Goal: Task Accomplishment & Management: Manage account settings

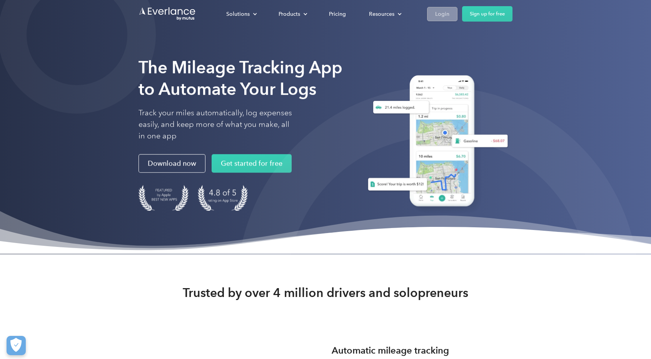
click at [446, 18] on div "Login" at bounding box center [442, 14] width 14 height 10
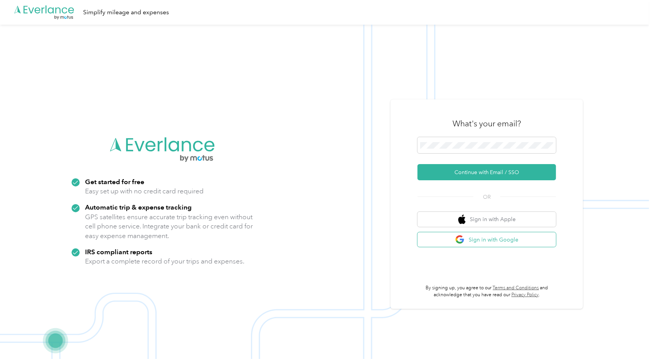
click at [468, 245] on button "Sign in with Google" at bounding box center [486, 239] width 138 height 15
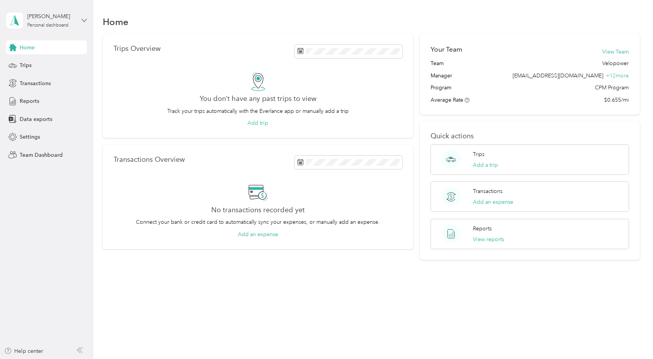
click at [85, 20] on icon at bounding box center [84, 20] width 5 height 5
click at [84, 63] on div "Team dashboard" at bounding box center [87, 58] width 151 height 13
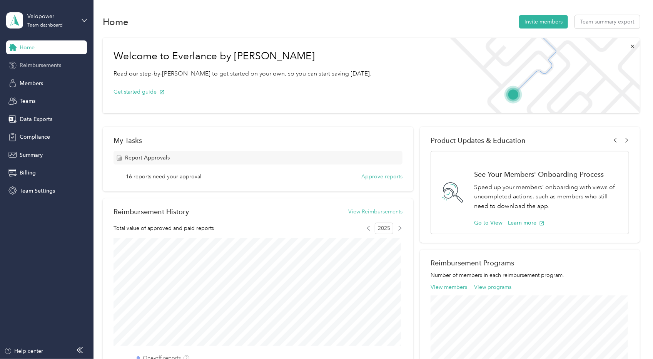
click at [48, 64] on span "Reimbursements" at bounding box center [41, 65] width 42 height 8
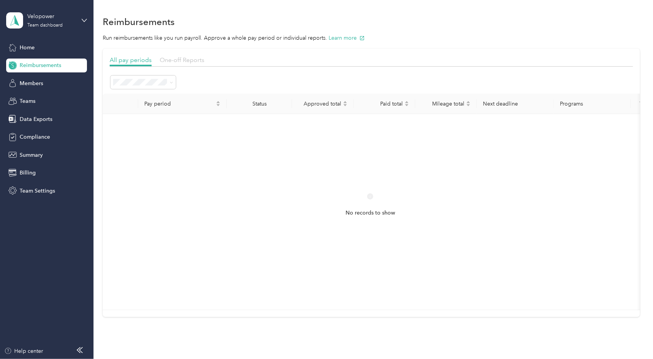
click at [188, 60] on span "One-off Reports" at bounding box center [182, 59] width 45 height 7
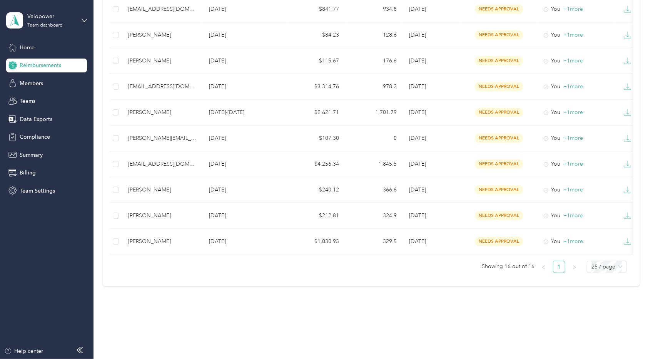
scroll to position [284, 0]
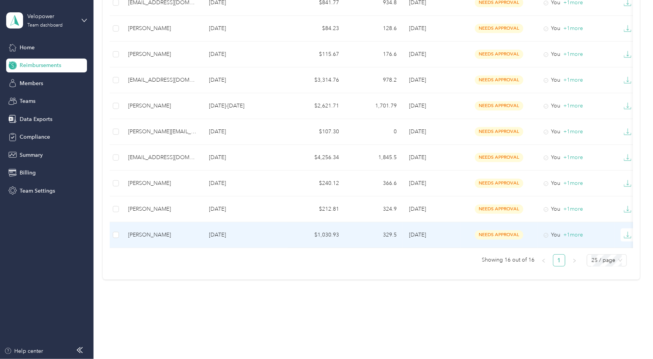
click at [170, 231] on div "[PERSON_NAME]" at bounding box center [162, 234] width 68 height 8
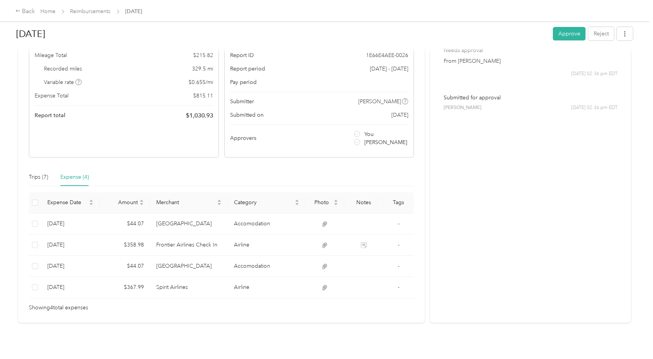
scroll to position [77, 0]
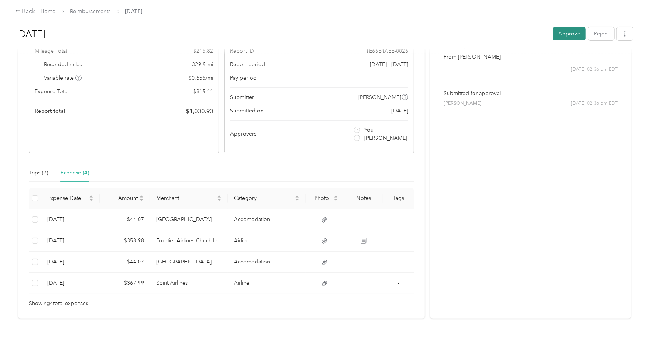
click at [562, 32] on button "Approve" at bounding box center [569, 33] width 33 height 13
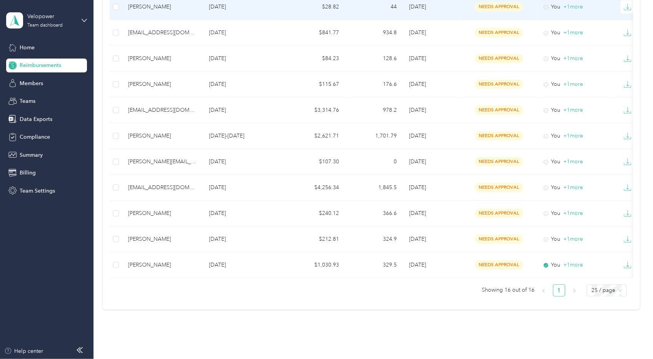
scroll to position [251, 0]
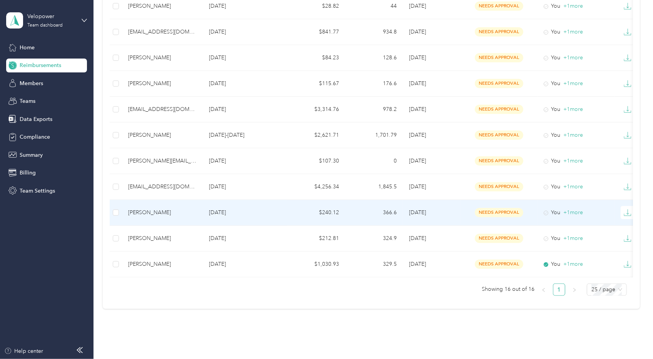
click at [162, 210] on div "[PERSON_NAME]" at bounding box center [162, 212] width 68 height 8
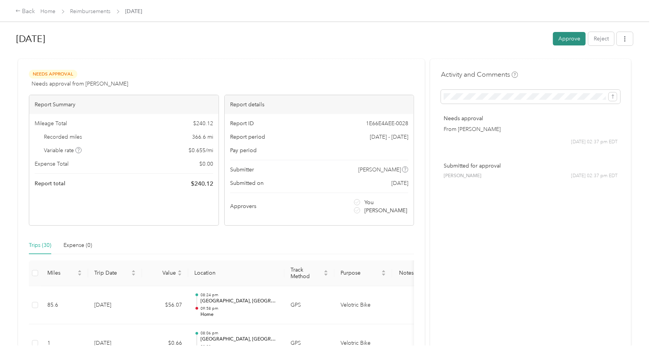
click at [562, 36] on button "Approve" at bounding box center [569, 38] width 33 height 13
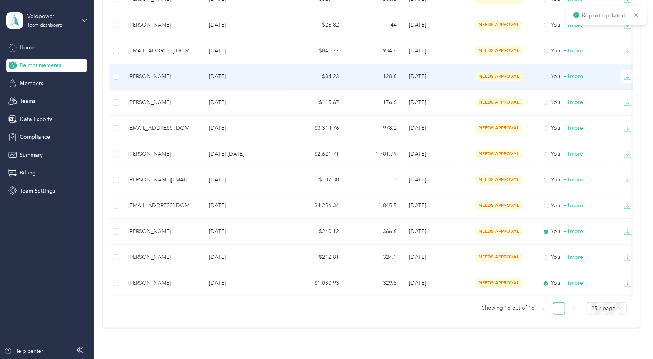
scroll to position [233, 0]
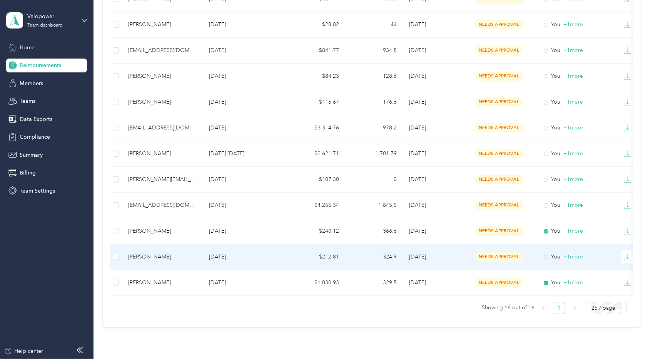
click at [153, 248] on td "[PERSON_NAME]" at bounding box center [162, 257] width 81 height 26
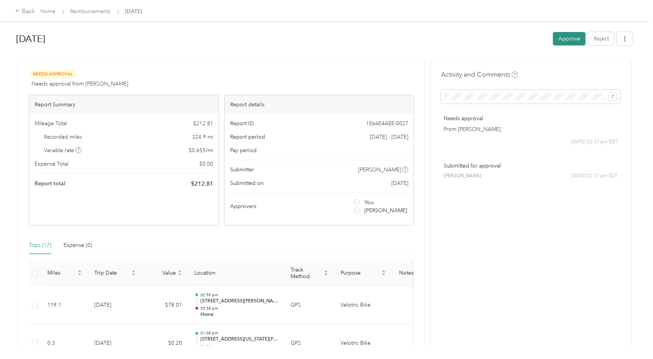
click at [563, 42] on button "Approve" at bounding box center [569, 38] width 33 height 13
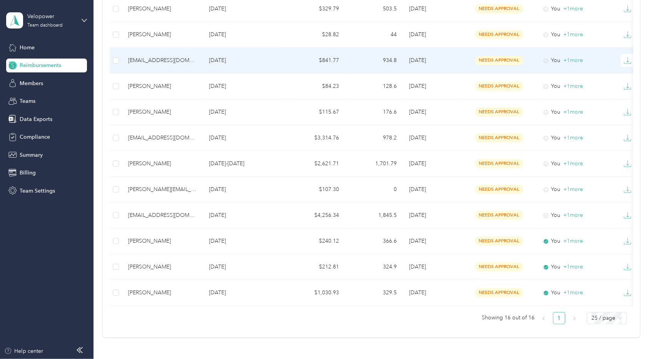
scroll to position [223, 0]
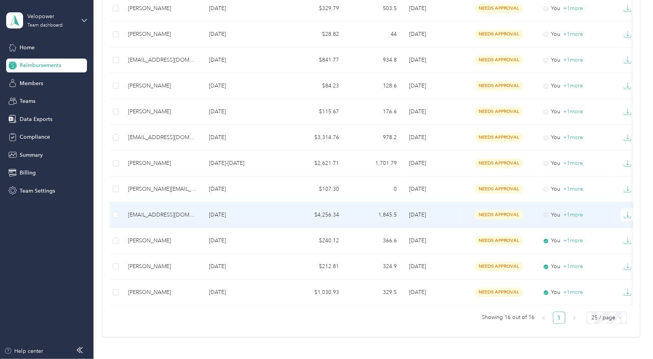
click at [183, 212] on div "[EMAIL_ADDRESS][DOMAIN_NAME]" at bounding box center [162, 214] width 68 height 8
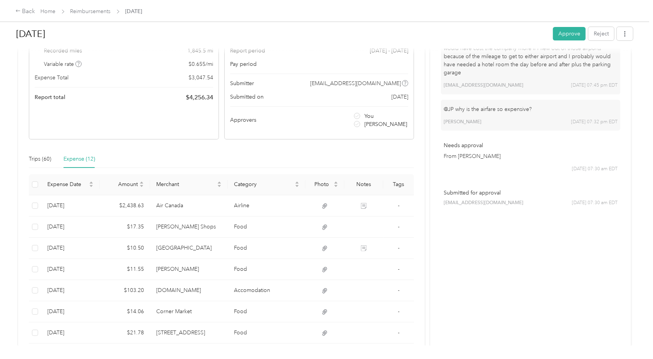
scroll to position [90, 0]
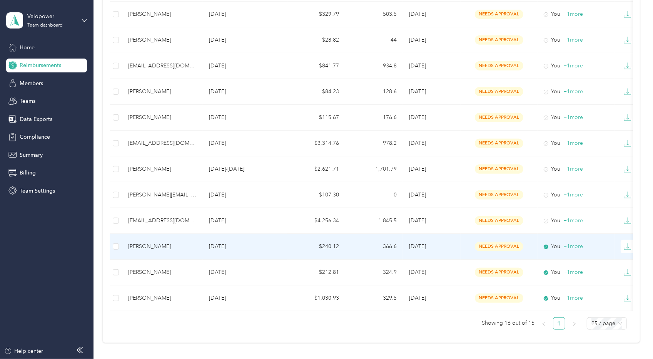
scroll to position [218, 0]
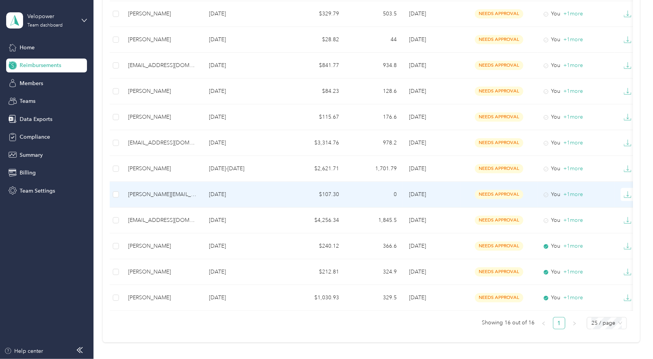
click at [245, 195] on p "[DATE]" at bounding box center [245, 194] width 72 height 8
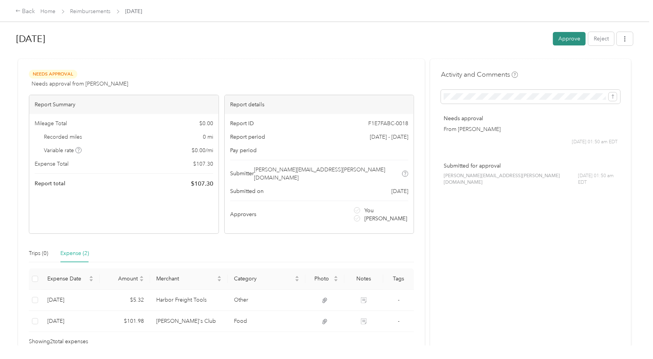
click at [569, 42] on button "Approve" at bounding box center [569, 38] width 33 height 13
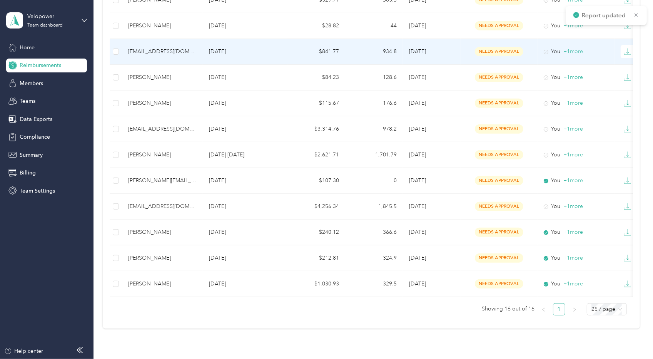
scroll to position [237, 0]
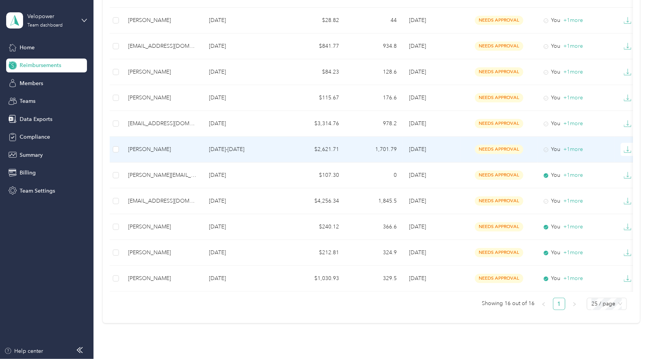
click at [188, 143] on td "[PERSON_NAME]" at bounding box center [162, 150] width 81 height 26
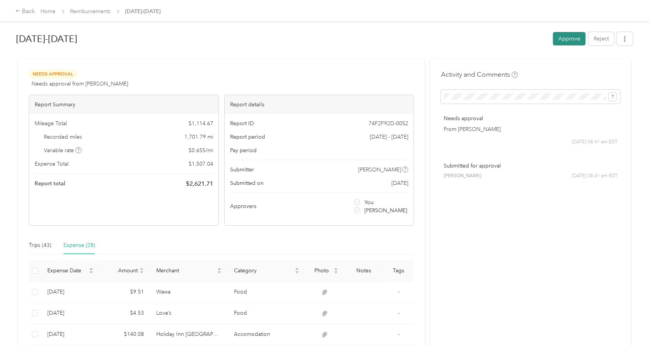
click at [571, 41] on button "Approve" at bounding box center [569, 38] width 33 height 13
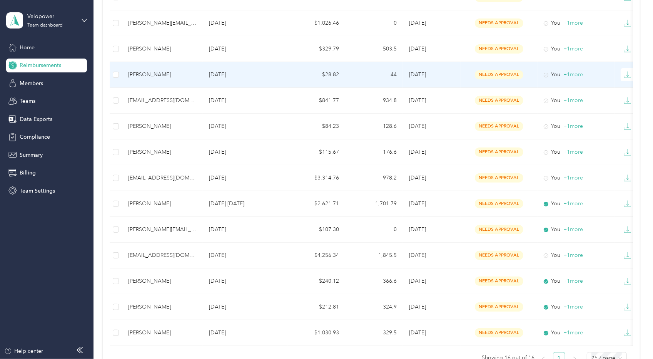
scroll to position [182, 0]
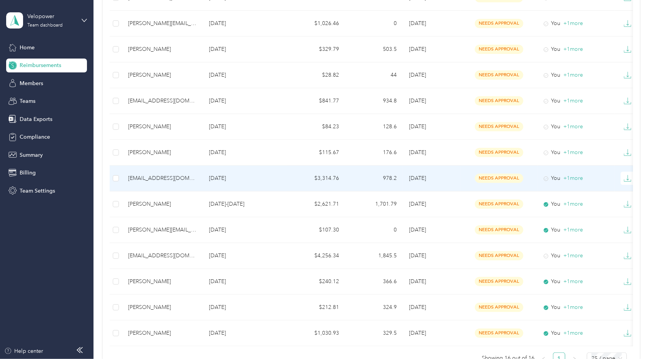
click at [215, 179] on p "[DATE]" at bounding box center [245, 178] width 72 height 8
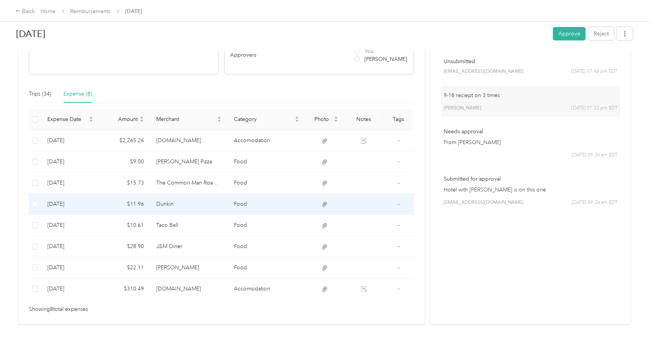
scroll to position [152, 0]
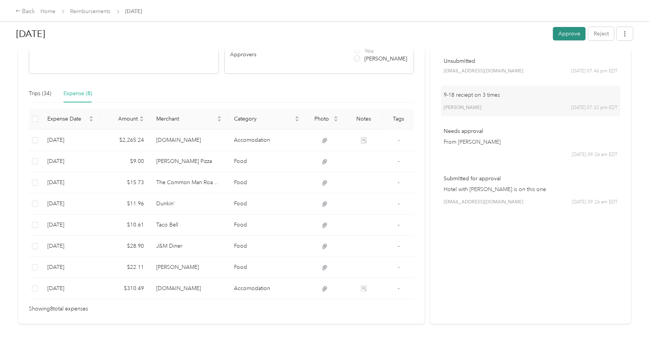
click at [570, 36] on button "Approve" at bounding box center [569, 33] width 33 height 13
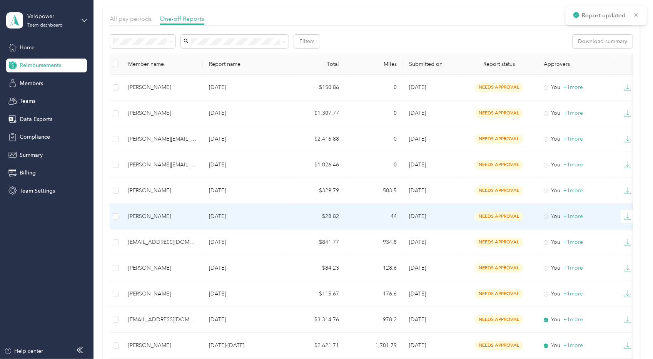
scroll to position [41, 0]
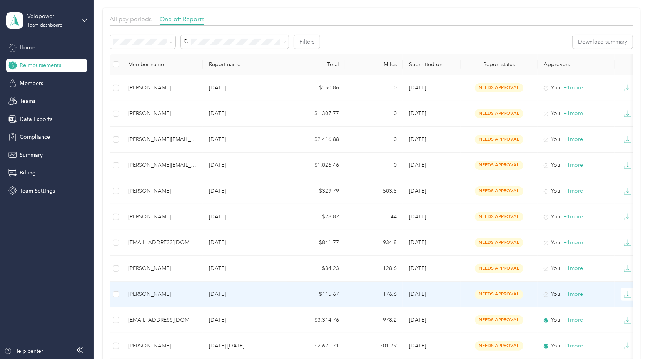
click at [222, 290] on p "[DATE]" at bounding box center [245, 294] width 72 height 8
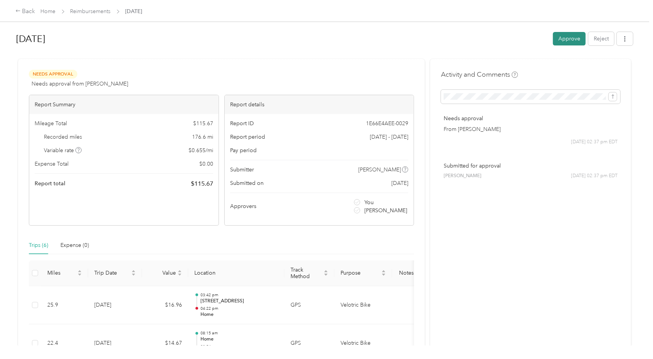
click at [559, 40] on button "Approve" at bounding box center [569, 38] width 33 height 13
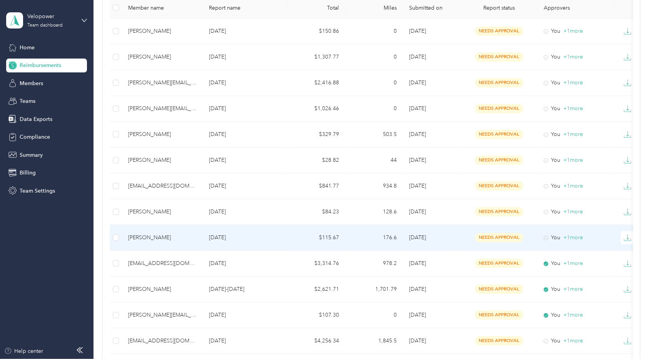
scroll to position [98, 0]
click at [171, 240] on td "[PERSON_NAME]" at bounding box center [162, 237] width 81 height 26
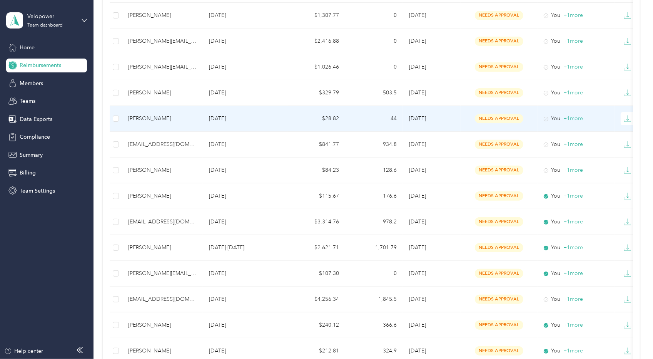
scroll to position [133, 0]
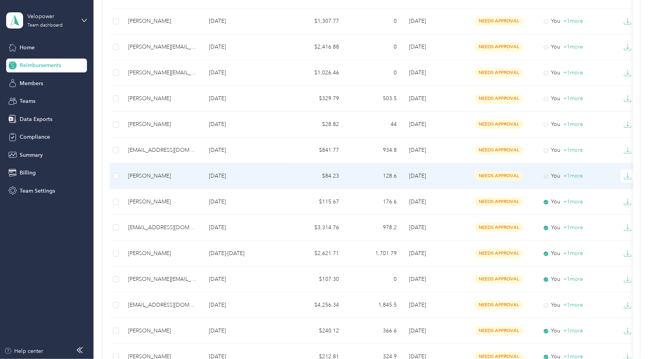
click at [156, 173] on div "[PERSON_NAME]" at bounding box center [162, 176] width 68 height 8
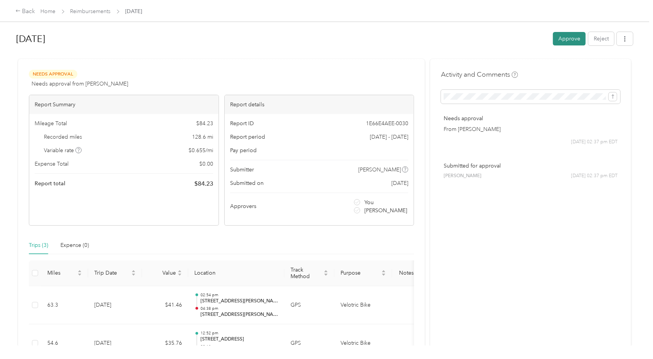
click at [563, 40] on button "Approve" at bounding box center [569, 38] width 33 height 13
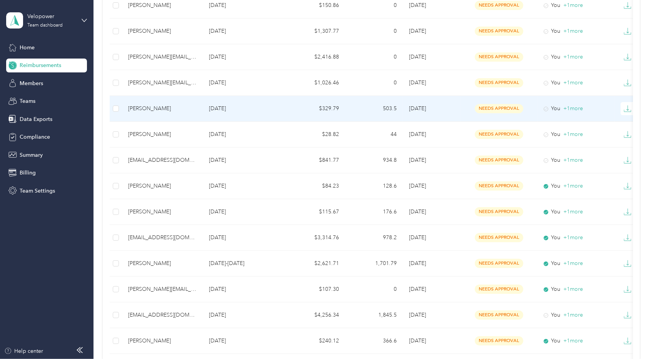
scroll to position [123, 0]
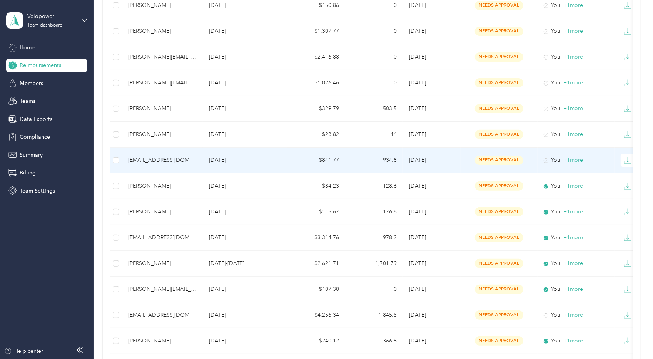
click at [170, 161] on div "[EMAIL_ADDRESS][DOMAIN_NAME]" at bounding box center [162, 160] width 68 height 8
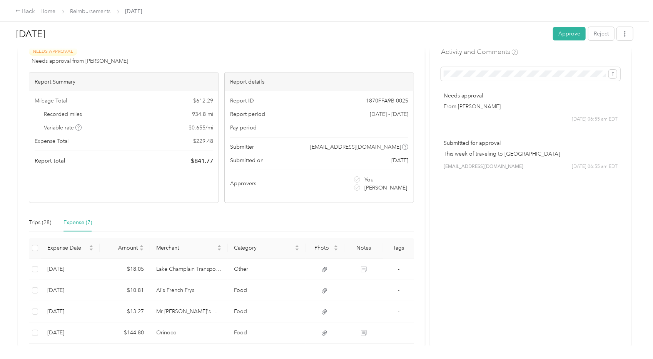
scroll to position [22, 0]
click at [565, 32] on button "Approve" at bounding box center [569, 33] width 33 height 13
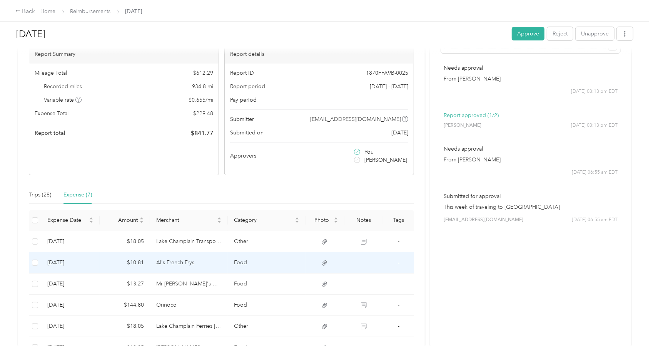
scroll to position [46, 0]
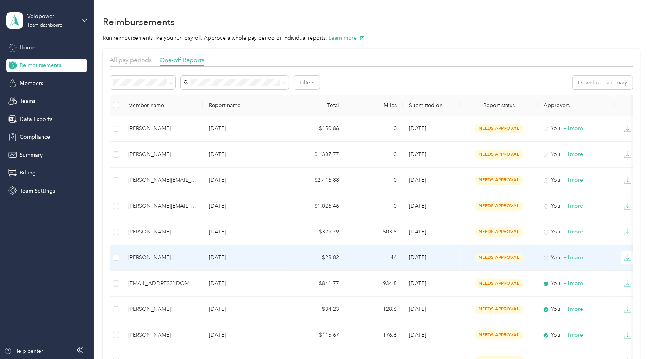
click at [176, 255] on div "[PERSON_NAME]" at bounding box center [162, 257] width 68 height 8
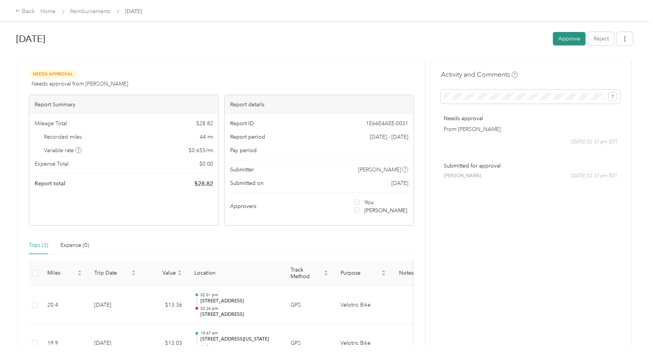
click at [569, 40] on button "Approve" at bounding box center [569, 38] width 33 height 13
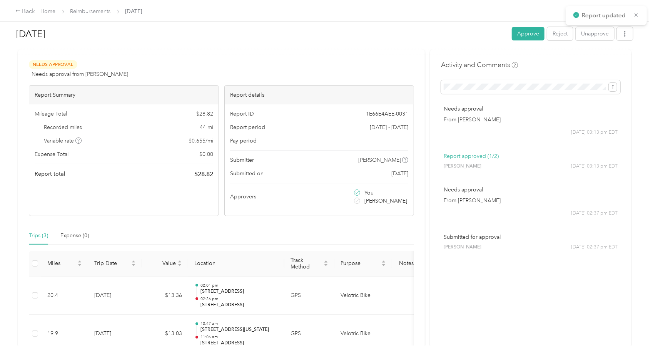
scroll to position [23, 0]
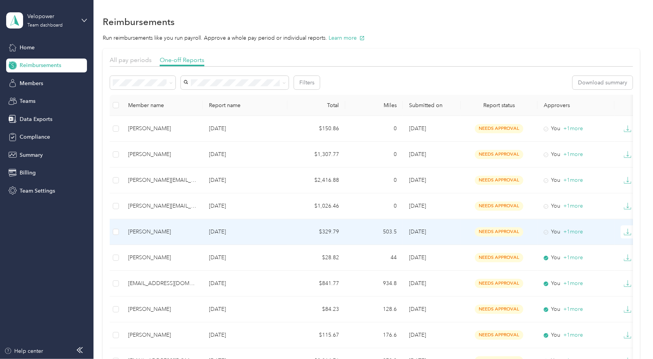
click at [155, 229] on div "[PERSON_NAME]" at bounding box center [162, 231] width 68 height 8
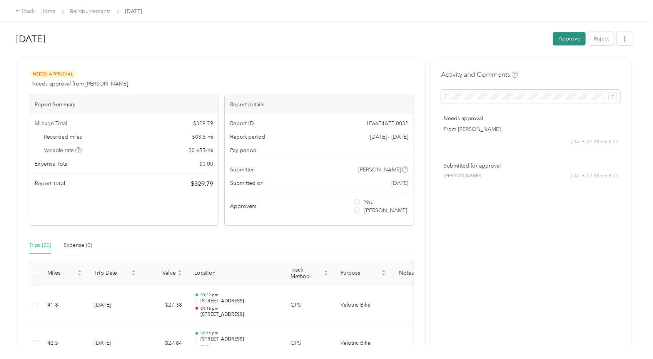
click at [568, 37] on button "Approve" at bounding box center [569, 38] width 33 height 13
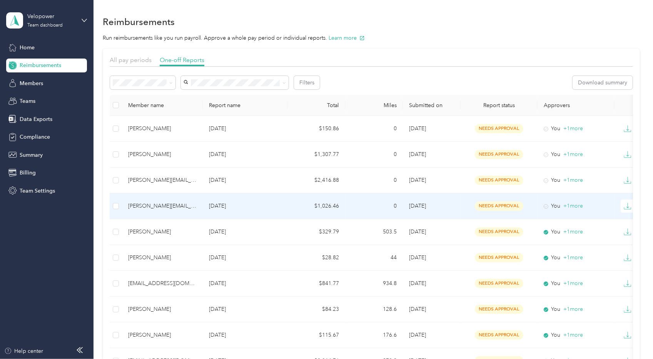
click at [247, 205] on p "[DATE]" at bounding box center [245, 206] width 72 height 8
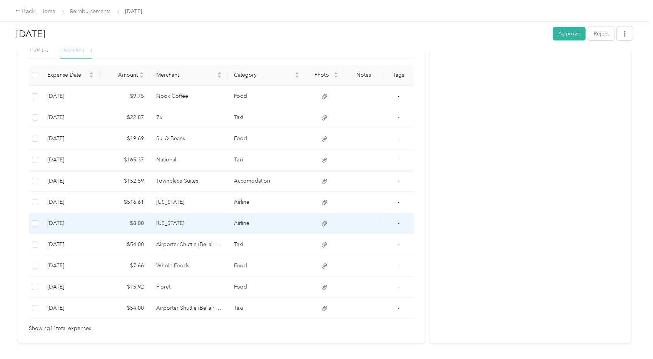
scroll to position [204, 0]
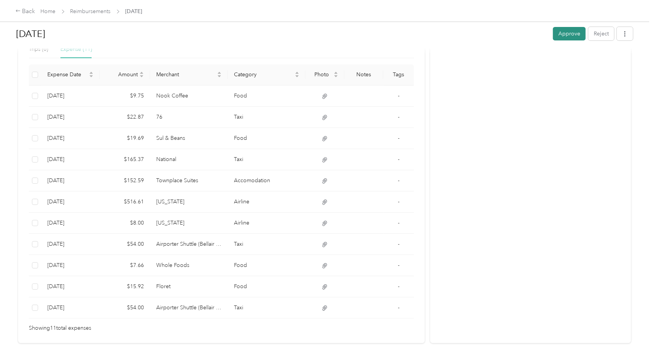
click at [564, 37] on button "Approve" at bounding box center [569, 33] width 33 height 13
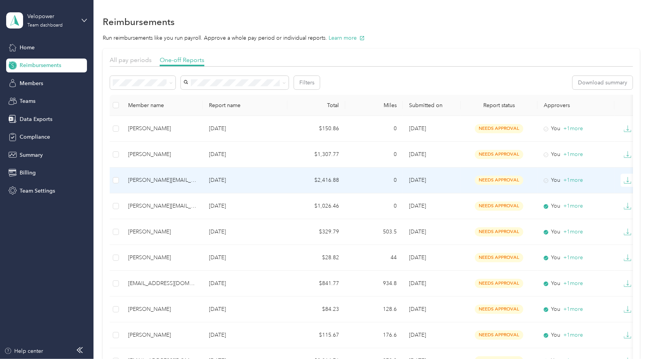
click at [165, 177] on div "[PERSON_NAME][EMAIL_ADDRESS][PERSON_NAME][DOMAIN_NAME]" at bounding box center [162, 180] width 68 height 8
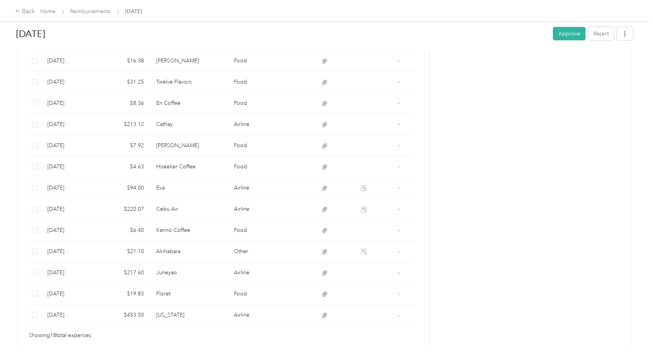
scroll to position [350, 0]
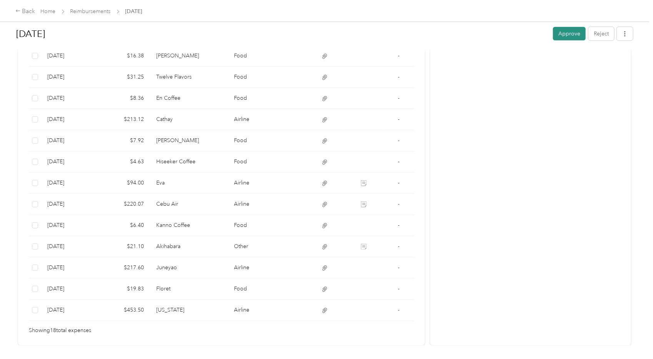
click at [567, 39] on button "Approve" at bounding box center [569, 33] width 33 height 13
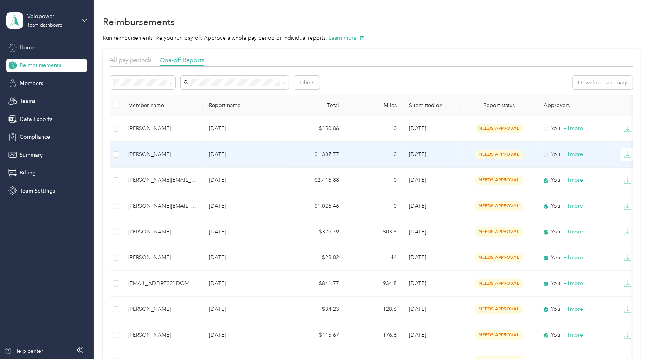
click at [157, 154] on div "[PERSON_NAME]" at bounding box center [162, 154] width 68 height 8
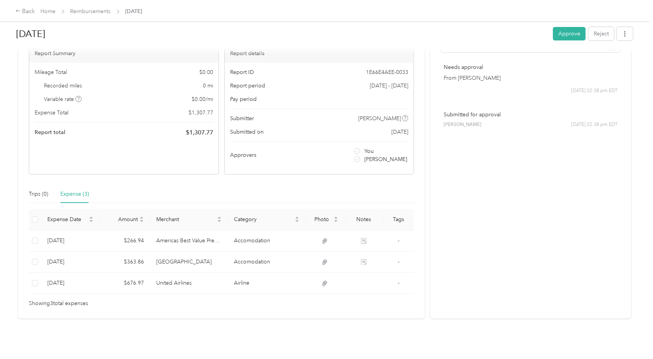
scroll to position [56, 0]
click at [557, 34] on button "Approve" at bounding box center [569, 33] width 33 height 13
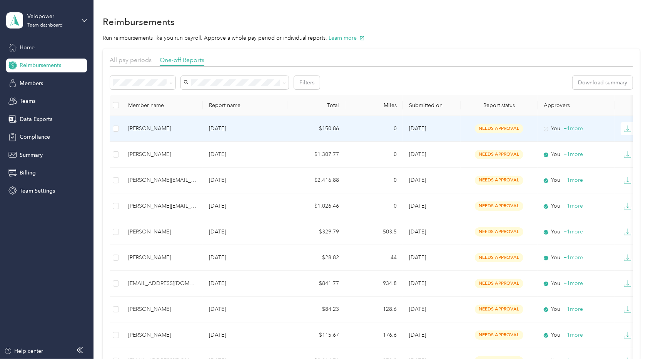
click at [163, 124] on div "[PERSON_NAME]" at bounding box center [162, 128] width 68 height 8
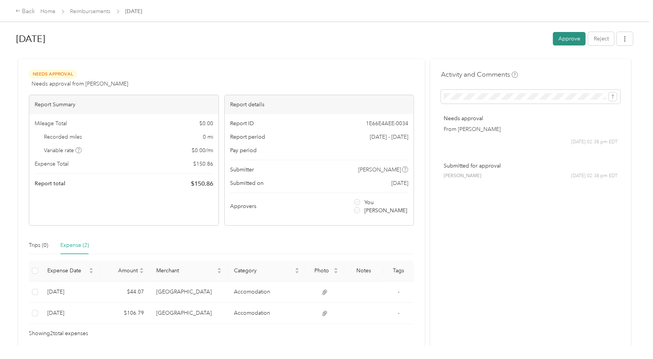
click at [556, 45] on button "Approve" at bounding box center [569, 38] width 33 height 13
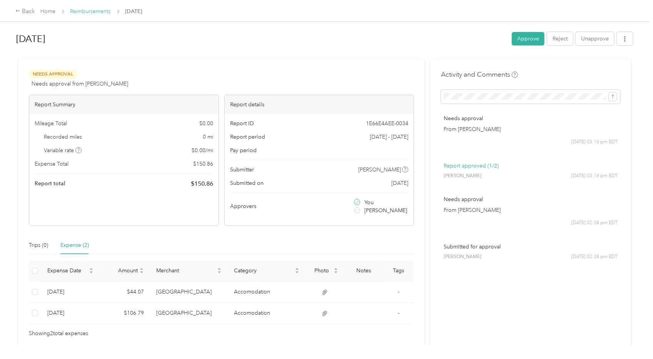
click at [86, 8] on link "Reimbursements" at bounding box center [90, 11] width 40 height 7
